Goal: Task Accomplishment & Management: Use online tool/utility

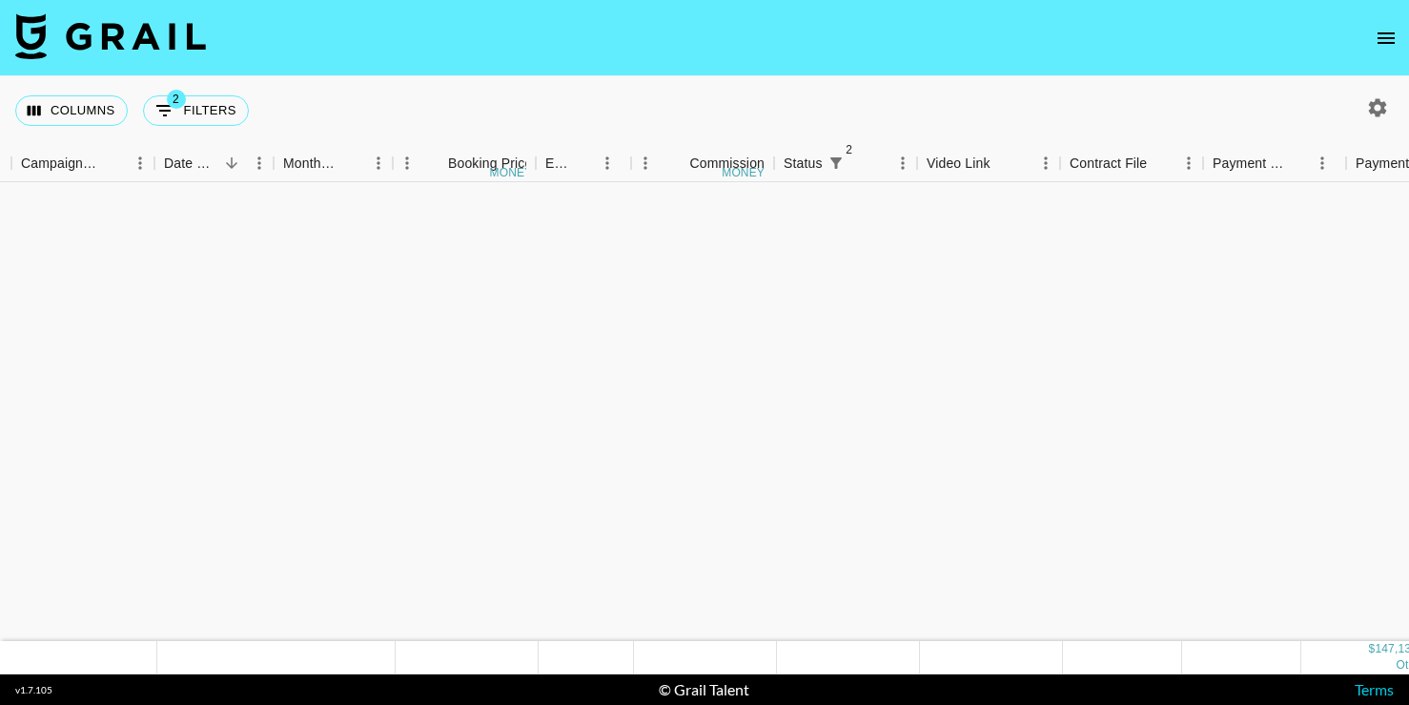
scroll to position [1395, 909]
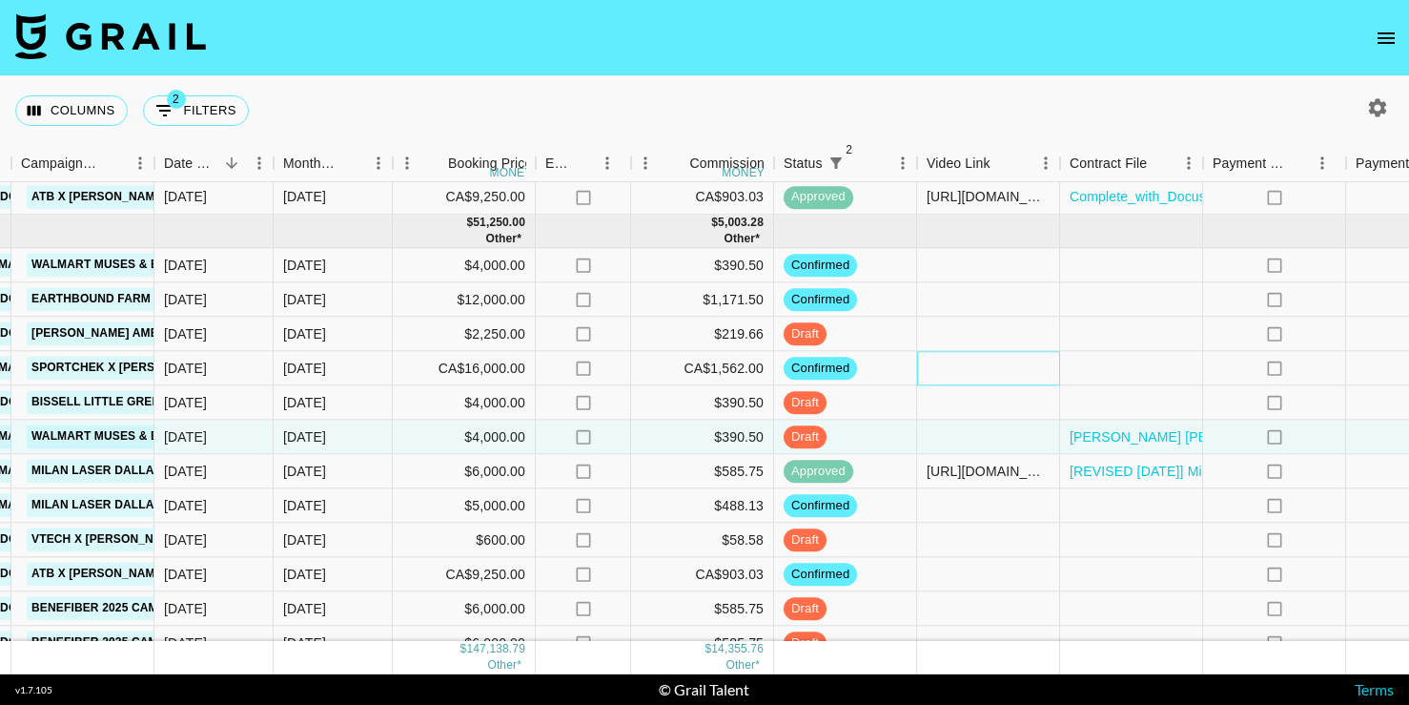
click at [1055, 363] on div at bounding box center [988, 369] width 143 height 34
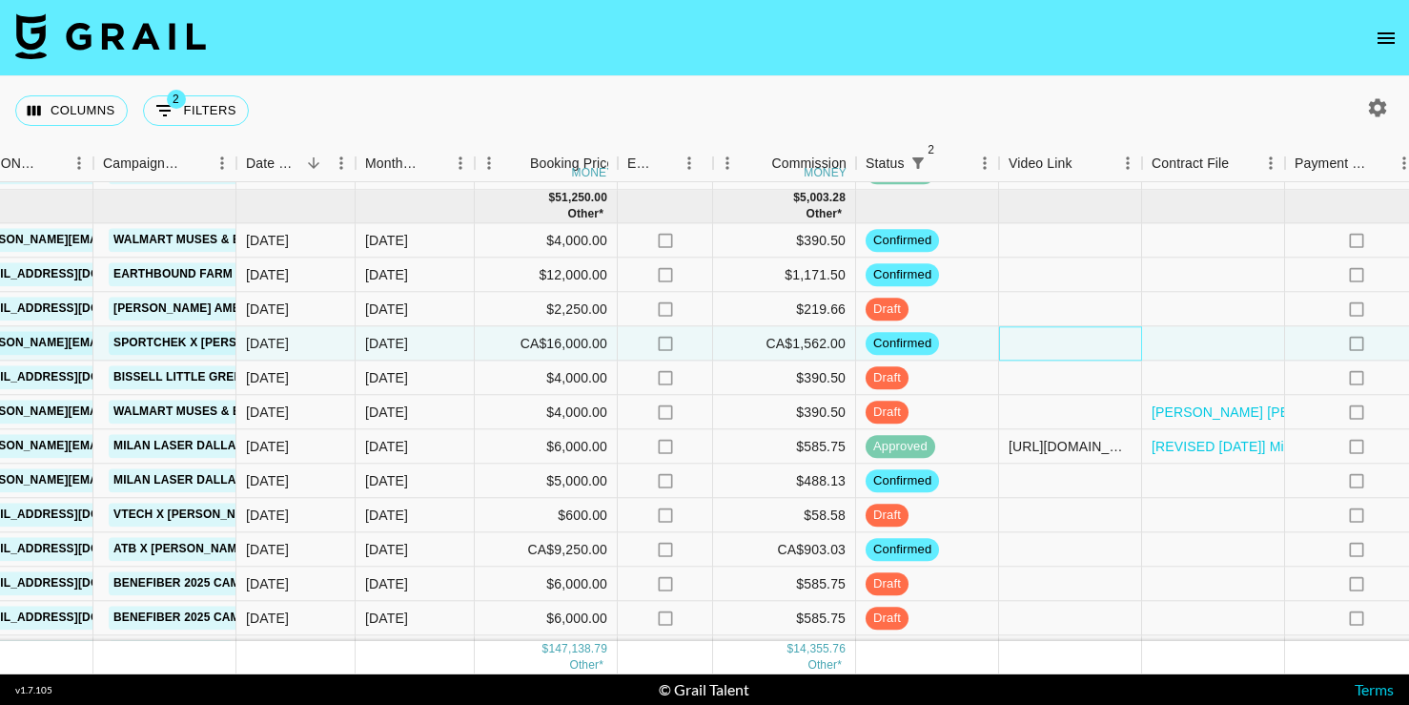
scroll to position [1405, 827]
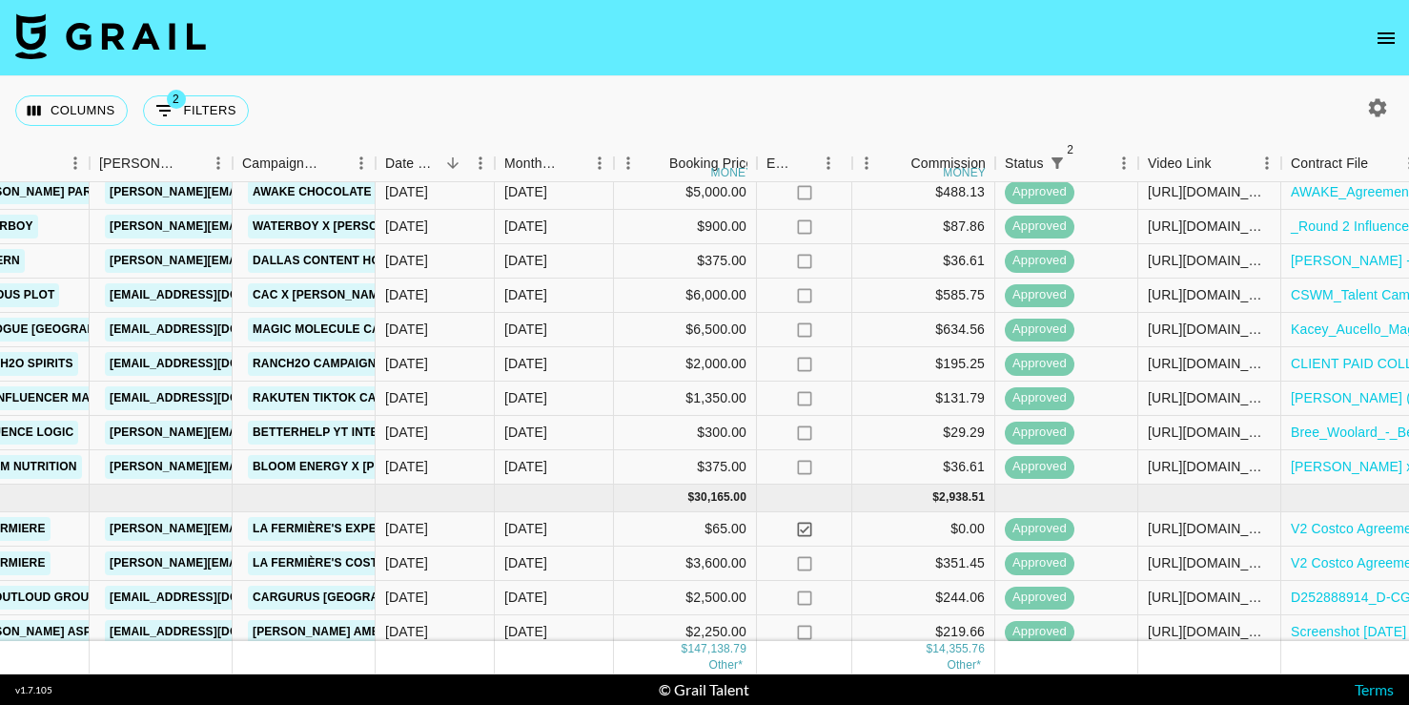
scroll to position [402, 688]
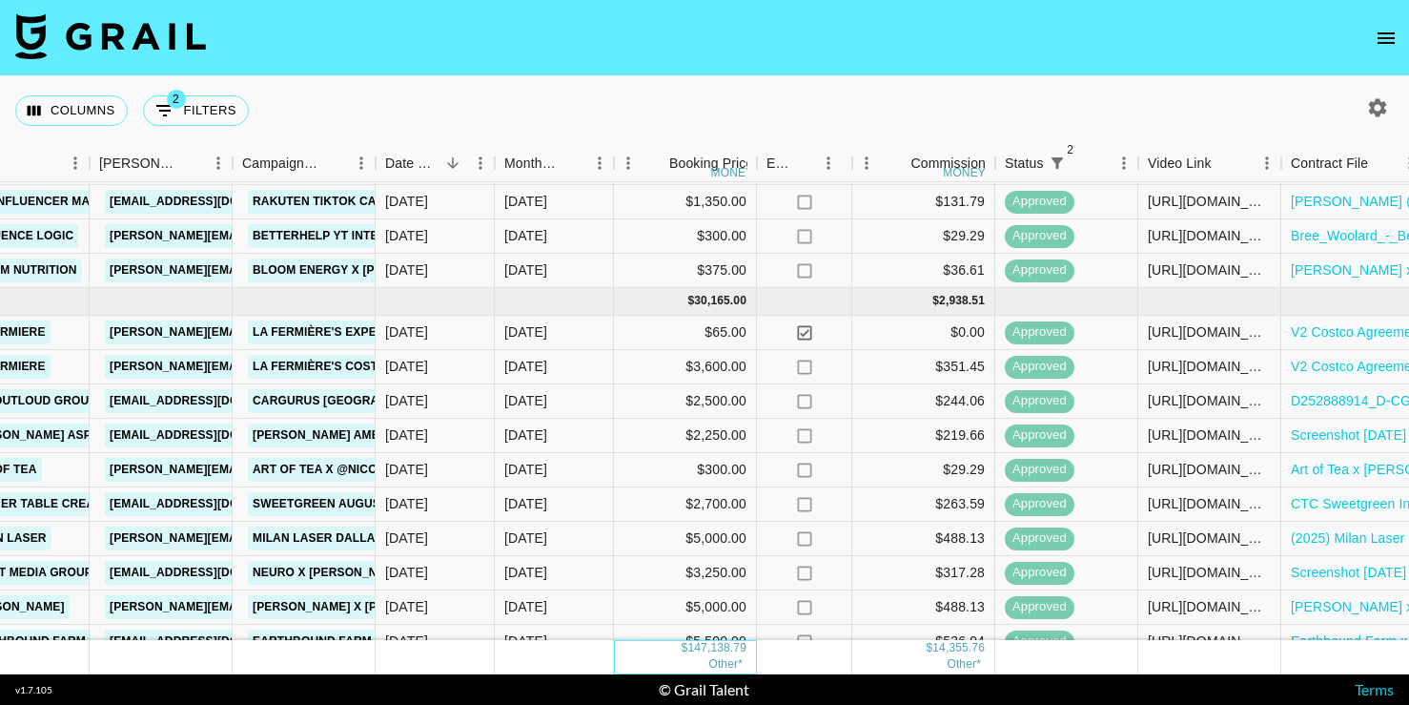
click at [736, 649] on div "147,138.79" at bounding box center [717, 649] width 59 height 16
click at [741, 666] on span "Other*" at bounding box center [726, 664] width 34 height 13
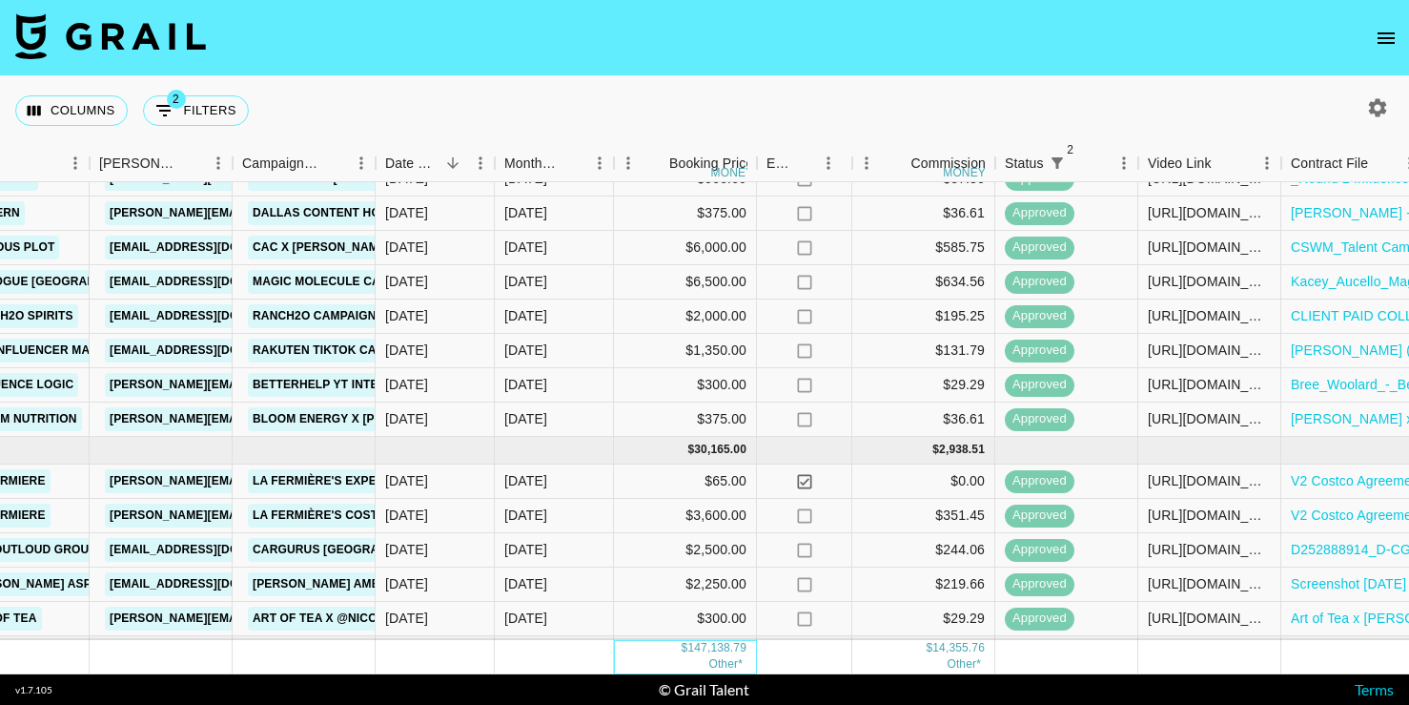
scroll to position [90, 688]
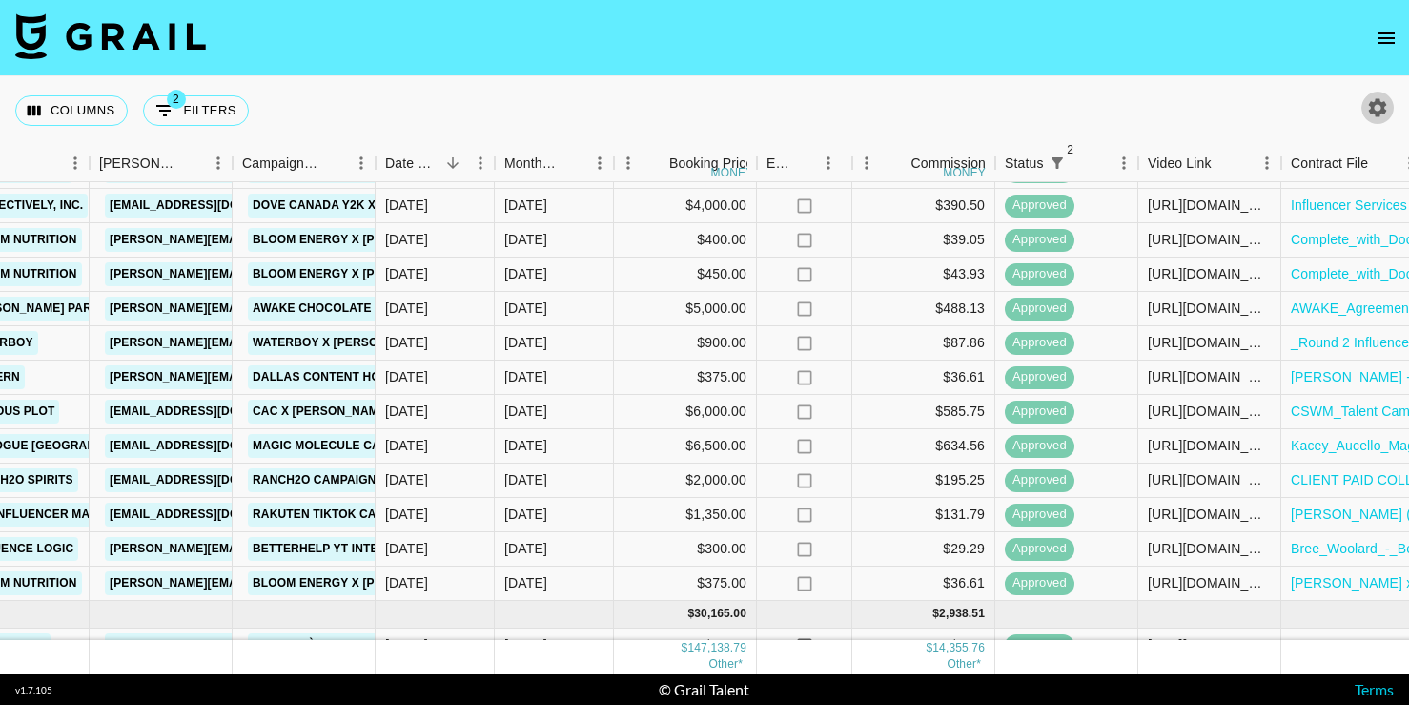
click at [1380, 114] on icon "button" at bounding box center [1377, 107] width 23 height 23
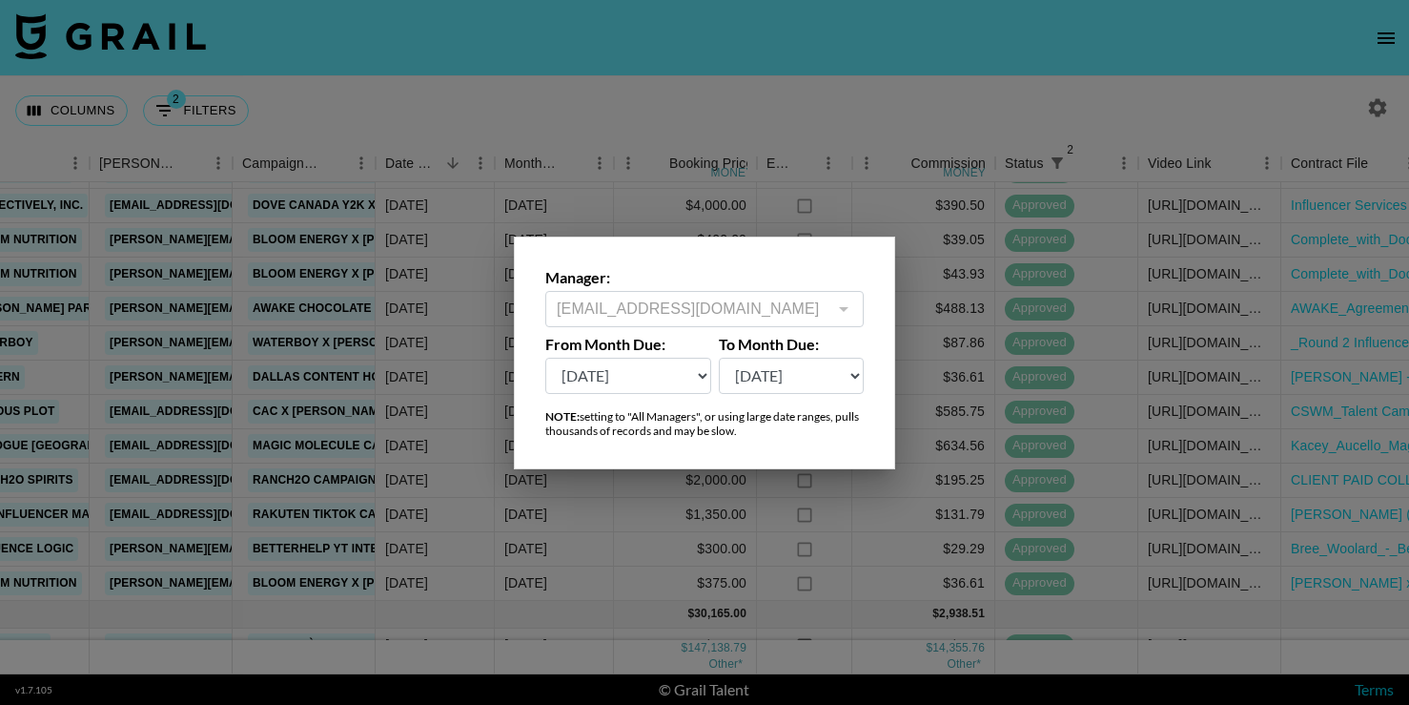
click at [669, 375] on select "Oct '26 Sep '26 Aug '26 Jul '26 Jun '26 May '26 Apr '26 Mar '26 Feb '26 Jan '26…" at bounding box center [628, 376] width 166 height 36
select select "Jan '25"
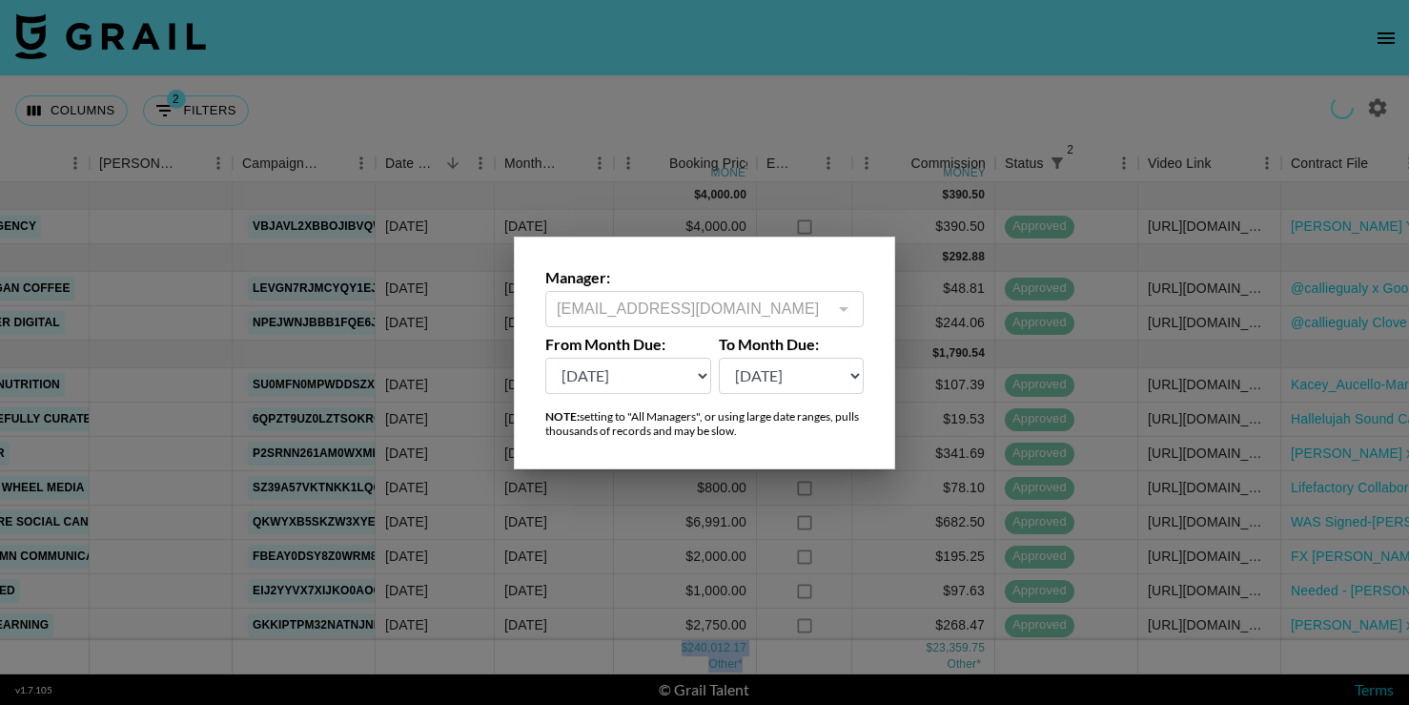
click at [713, 88] on div at bounding box center [704, 352] width 1409 height 705
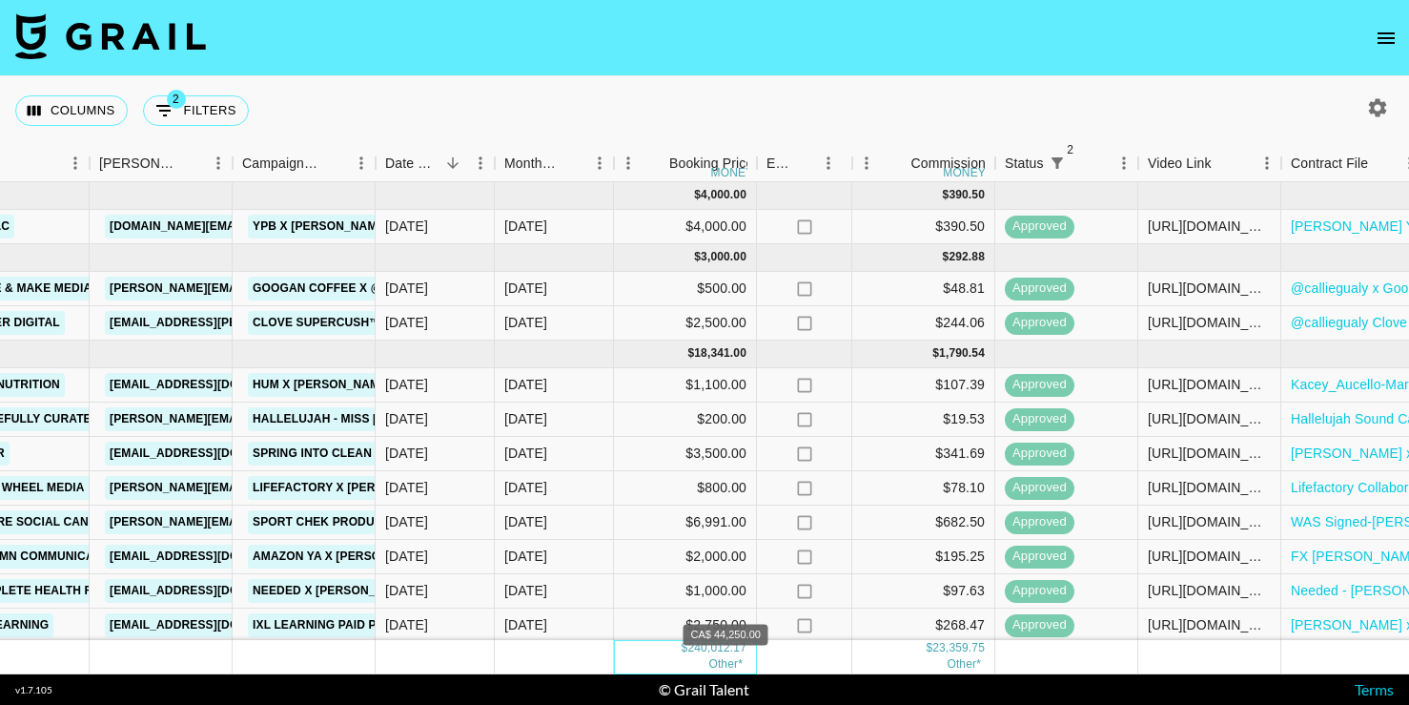
click at [725, 660] on span "Other*" at bounding box center [726, 664] width 34 height 13
click at [968, 668] on span "Other*" at bounding box center [964, 664] width 34 height 13
click at [887, 102] on div "Columns 2 Filters + Booking" at bounding box center [704, 110] width 1409 height 69
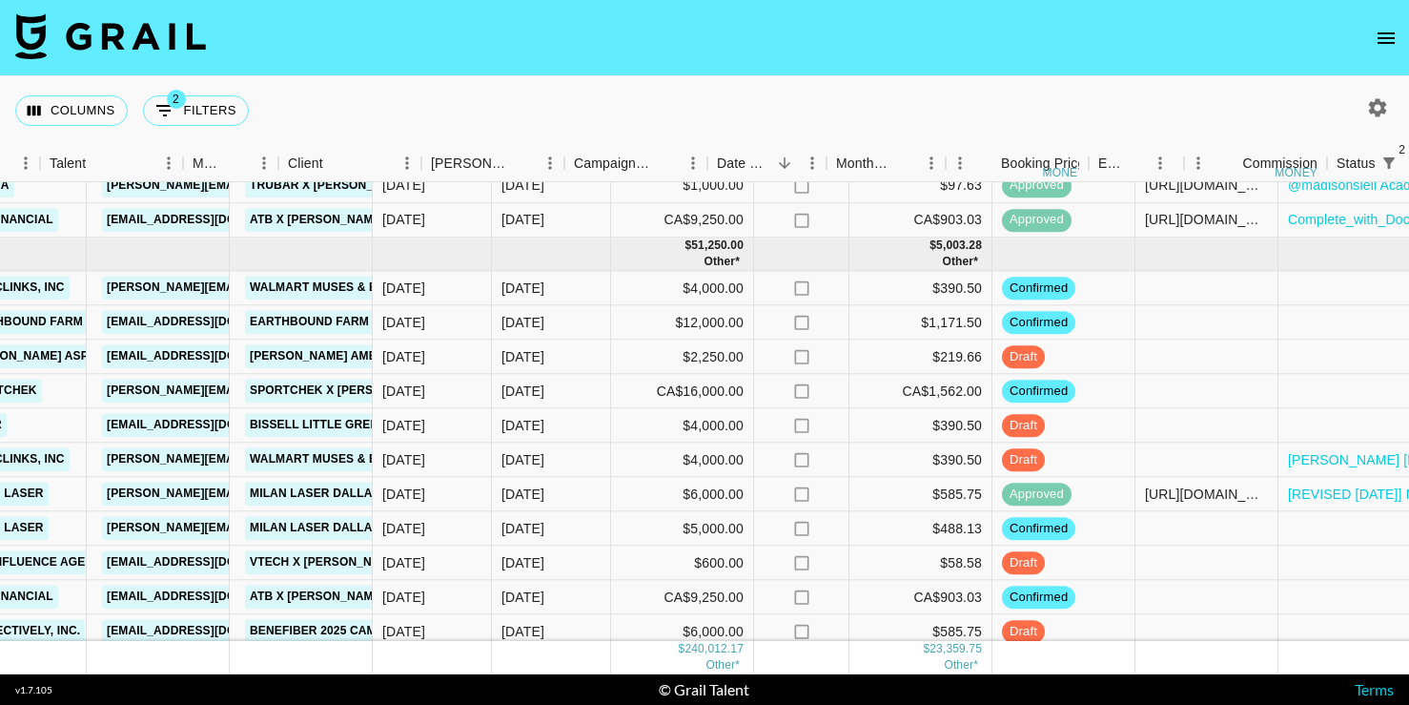
scroll to position [2911, 1208]
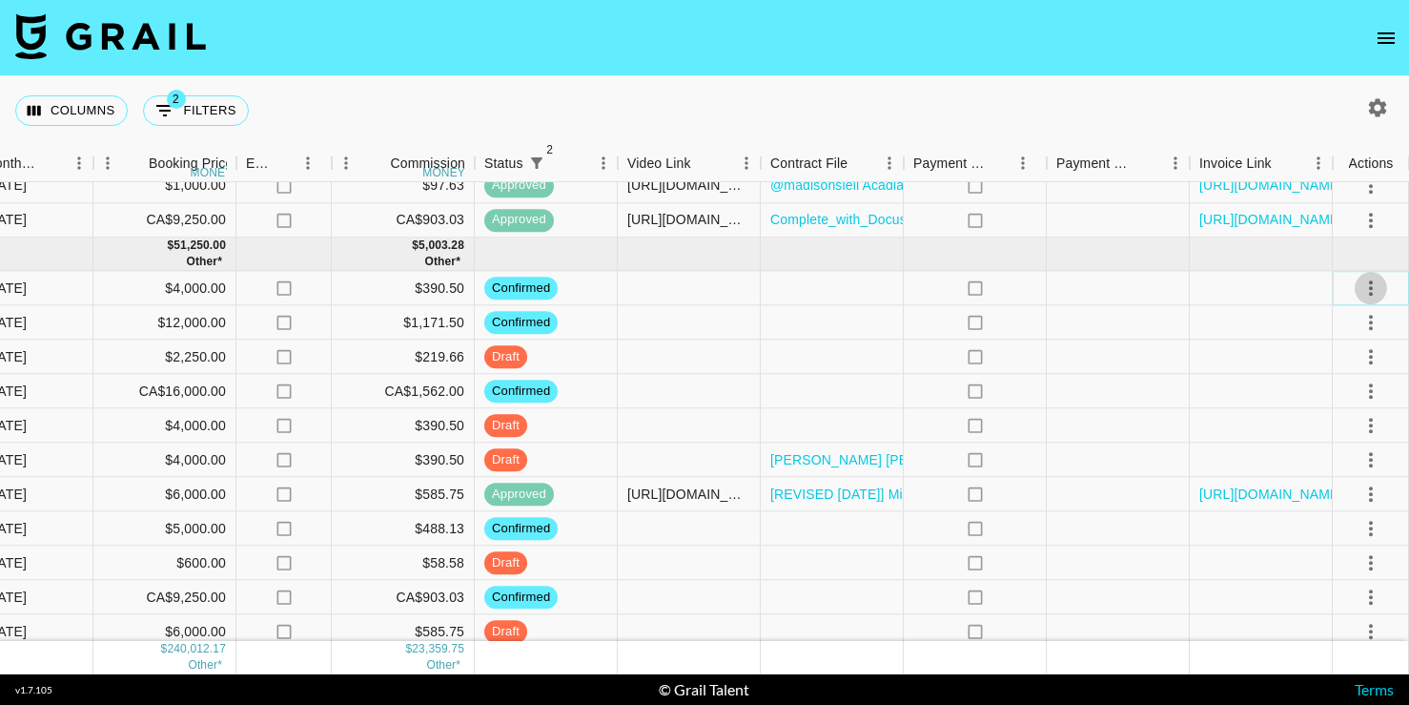
click at [1376, 280] on icon "select merge strategy" at bounding box center [1371, 288] width 23 height 23
click at [1346, 394] on li "Draft Created" at bounding box center [1347, 397] width 124 height 34
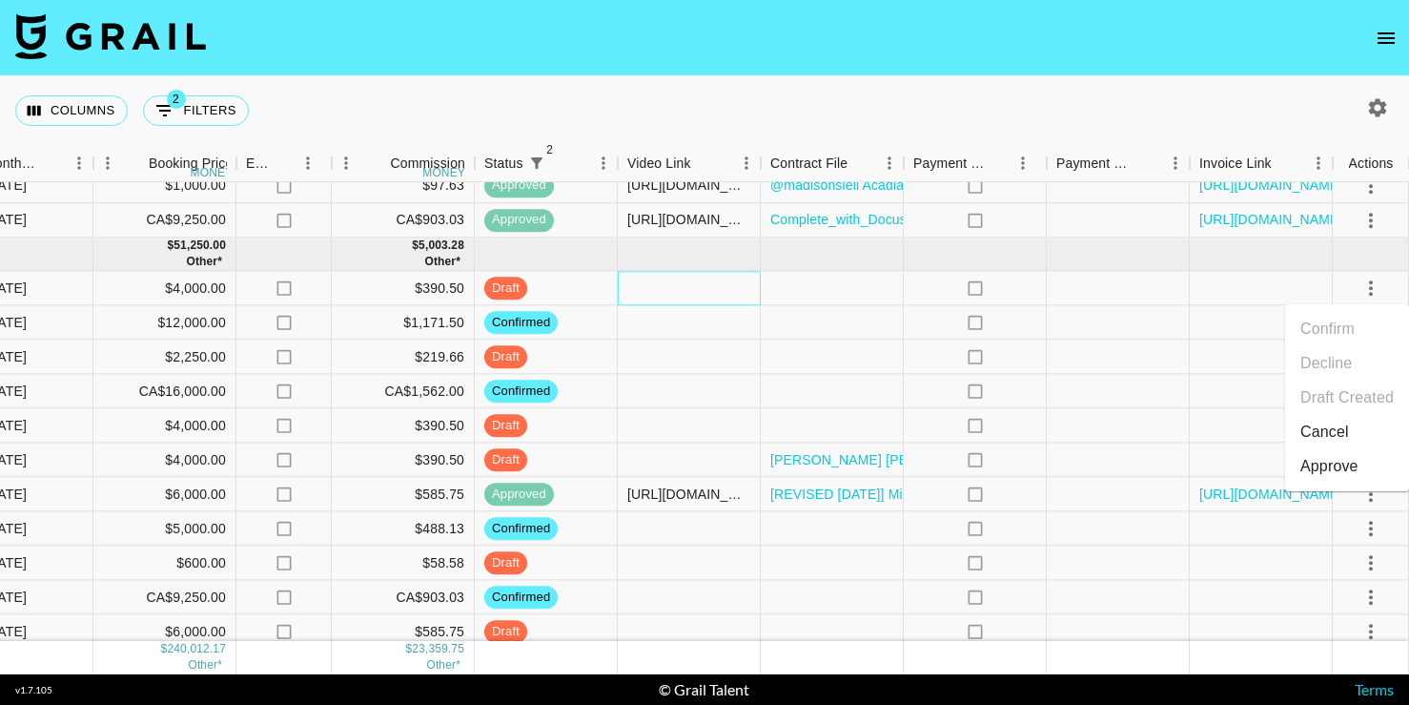
click at [750, 303] on div at bounding box center [689, 289] width 143 height 34
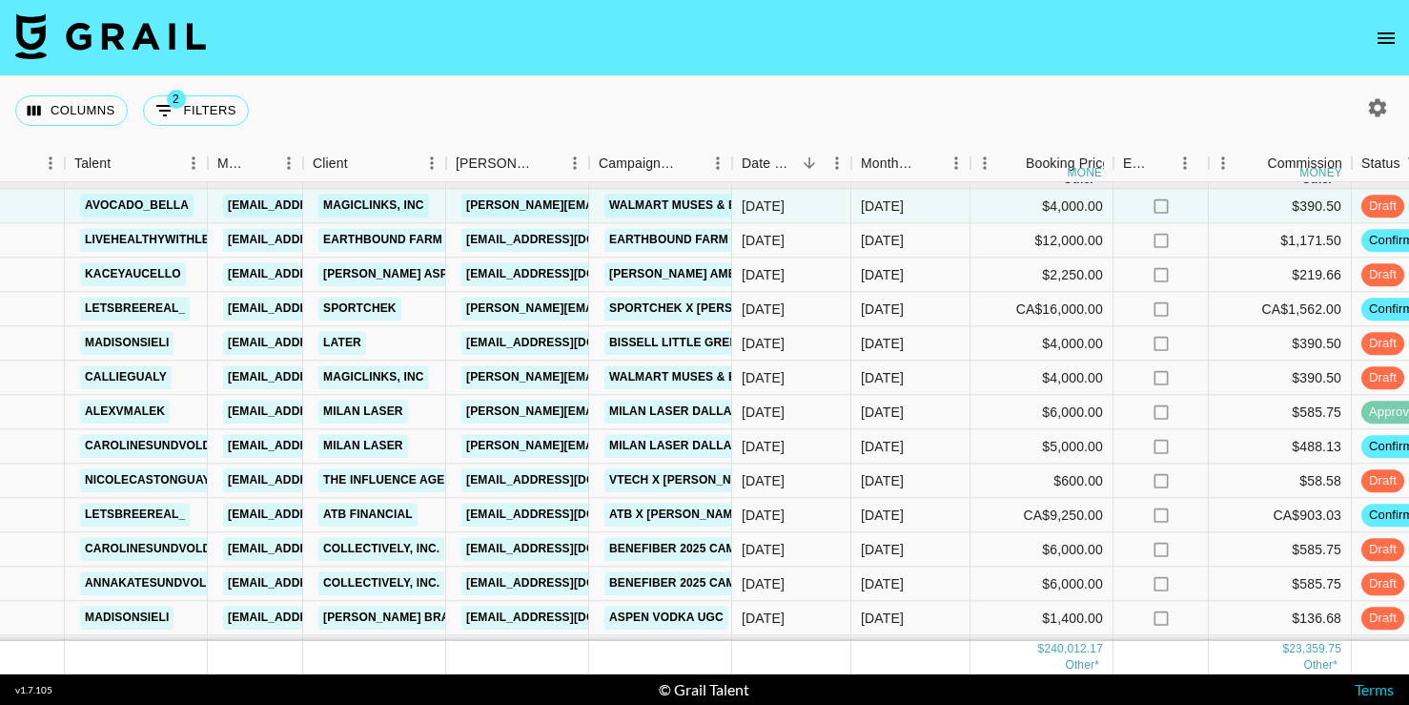
scroll to position [2992, 331]
